Goal: Find specific page/section: Find specific page/section

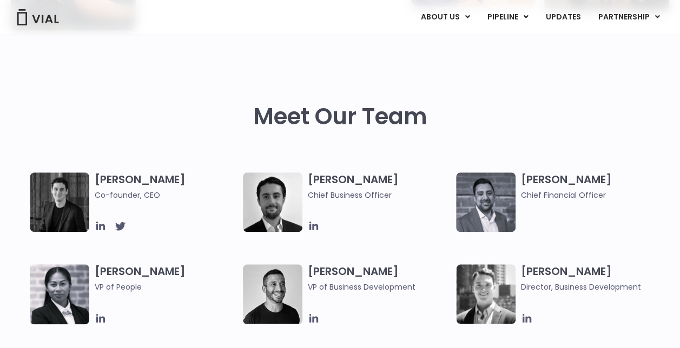
scroll to position [433, 0]
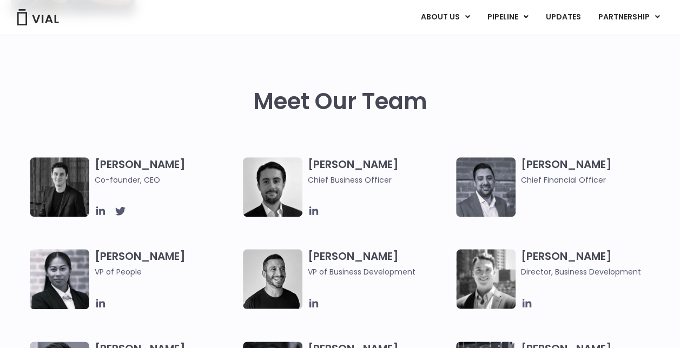
click at [53, 186] on img at bounding box center [59, 186] width 59 height 59
click at [125, 166] on h3 "Simon Burns Co-founder, CEO" at bounding box center [166, 171] width 143 height 29
drag, startPoint x: 125, startPoint y: 166, endPoint x: 73, endPoint y: 191, distance: 58.1
click at [108, 182] on span "Co-founder, CEO" at bounding box center [166, 180] width 143 height 12
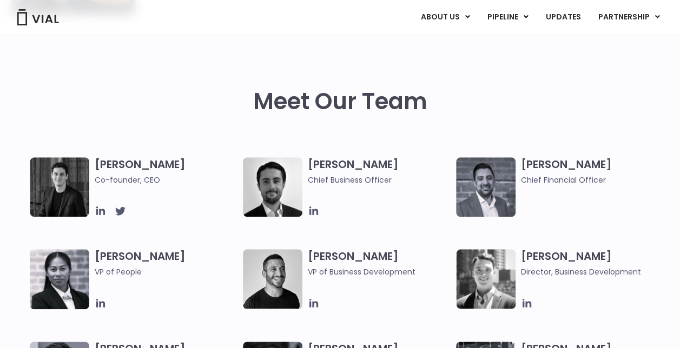
click at [59, 192] on img at bounding box center [59, 186] width 59 height 59
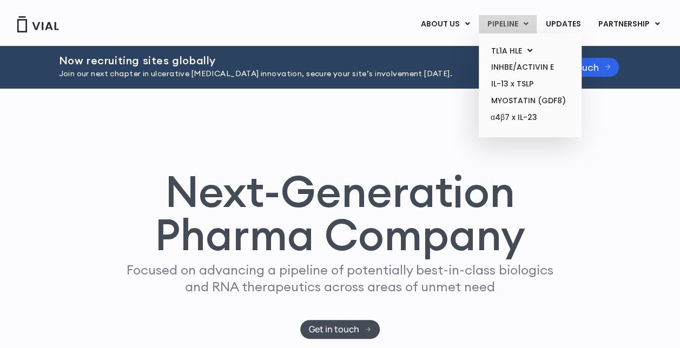
click at [530, 30] on link "PIPELINE" at bounding box center [508, 24] width 58 height 18
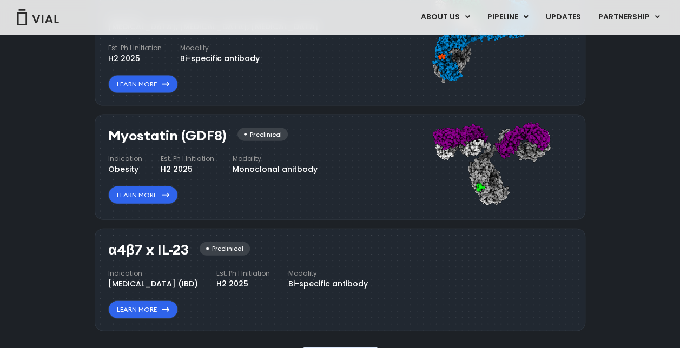
scroll to position [1192, 0]
